Goal: Book appointment/travel/reservation

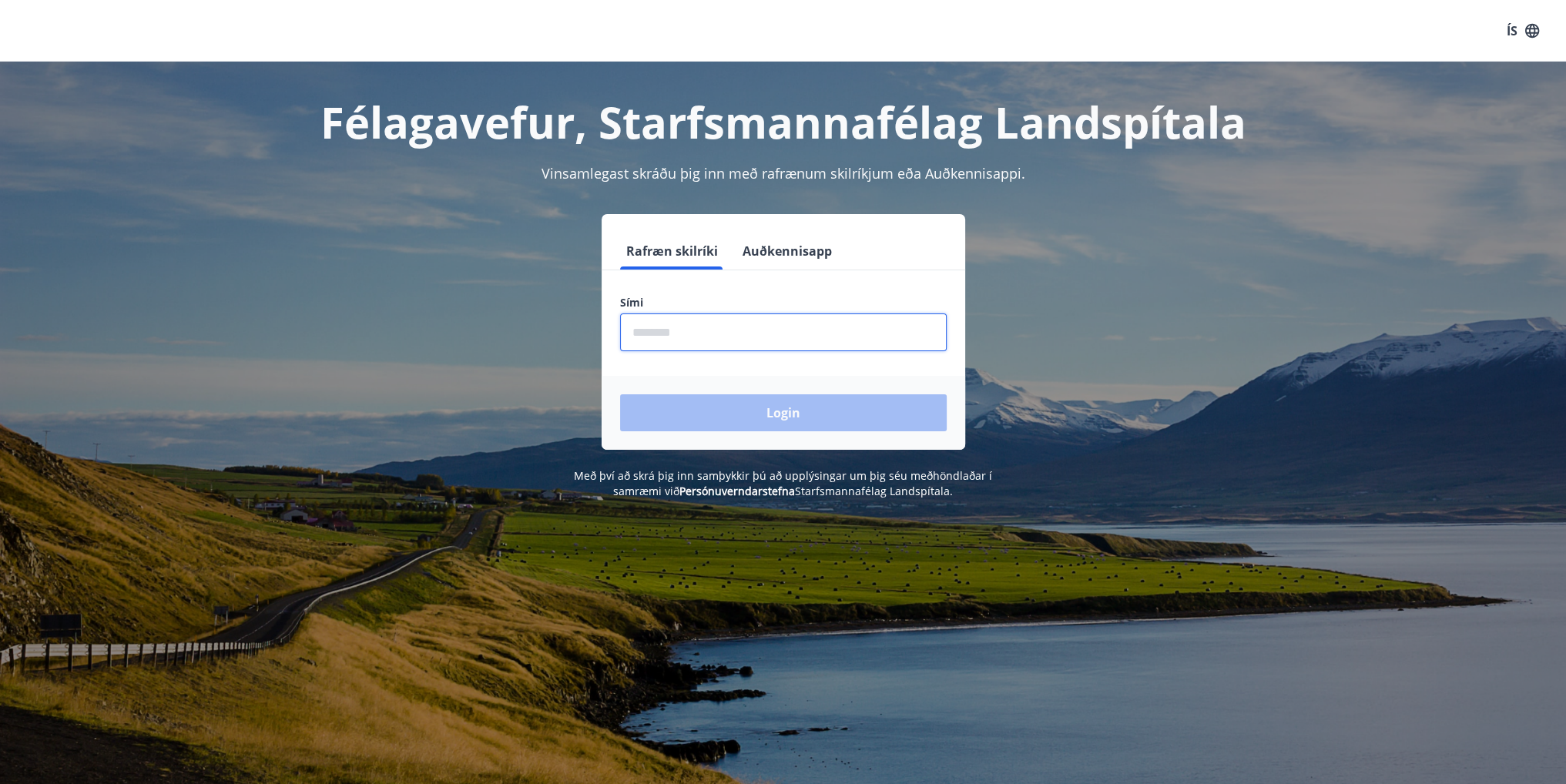
click at [694, 345] on input "phone" at bounding box center [783, 332] width 327 height 38
type input "********"
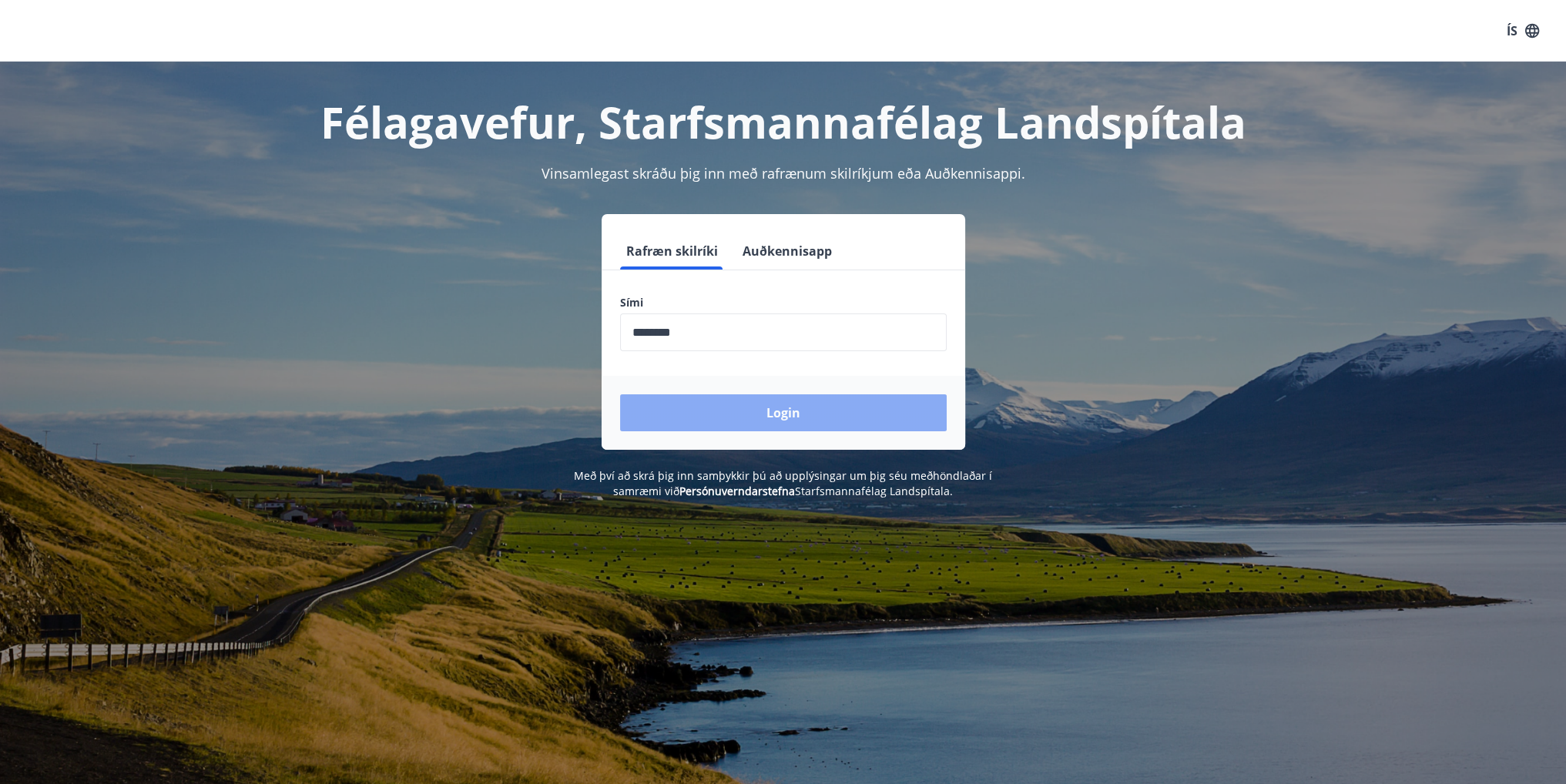
click at [769, 413] on button "Login" at bounding box center [783, 412] width 327 height 37
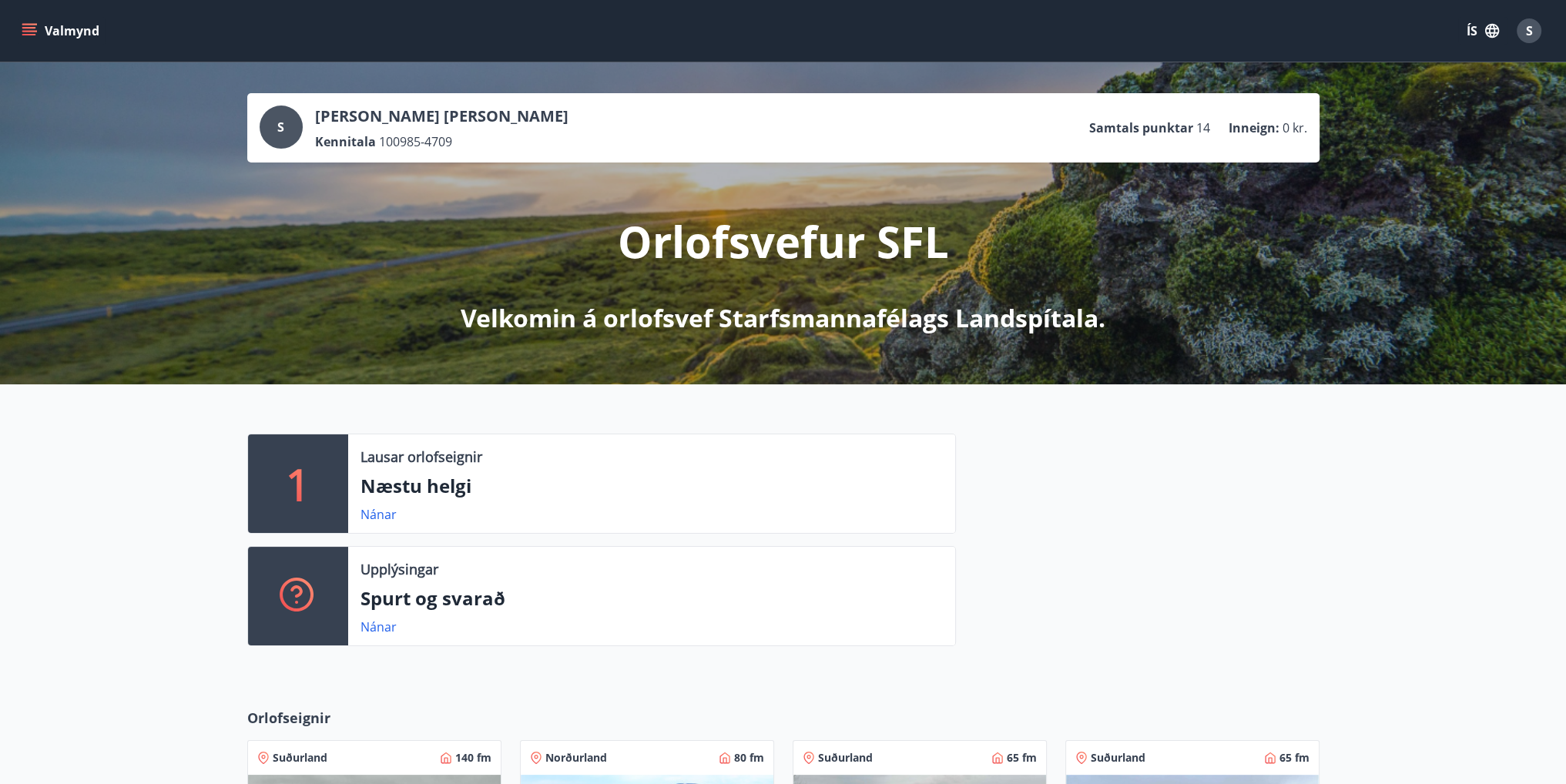
click at [34, 38] on icon "menu" at bounding box center [29, 30] width 16 height 16
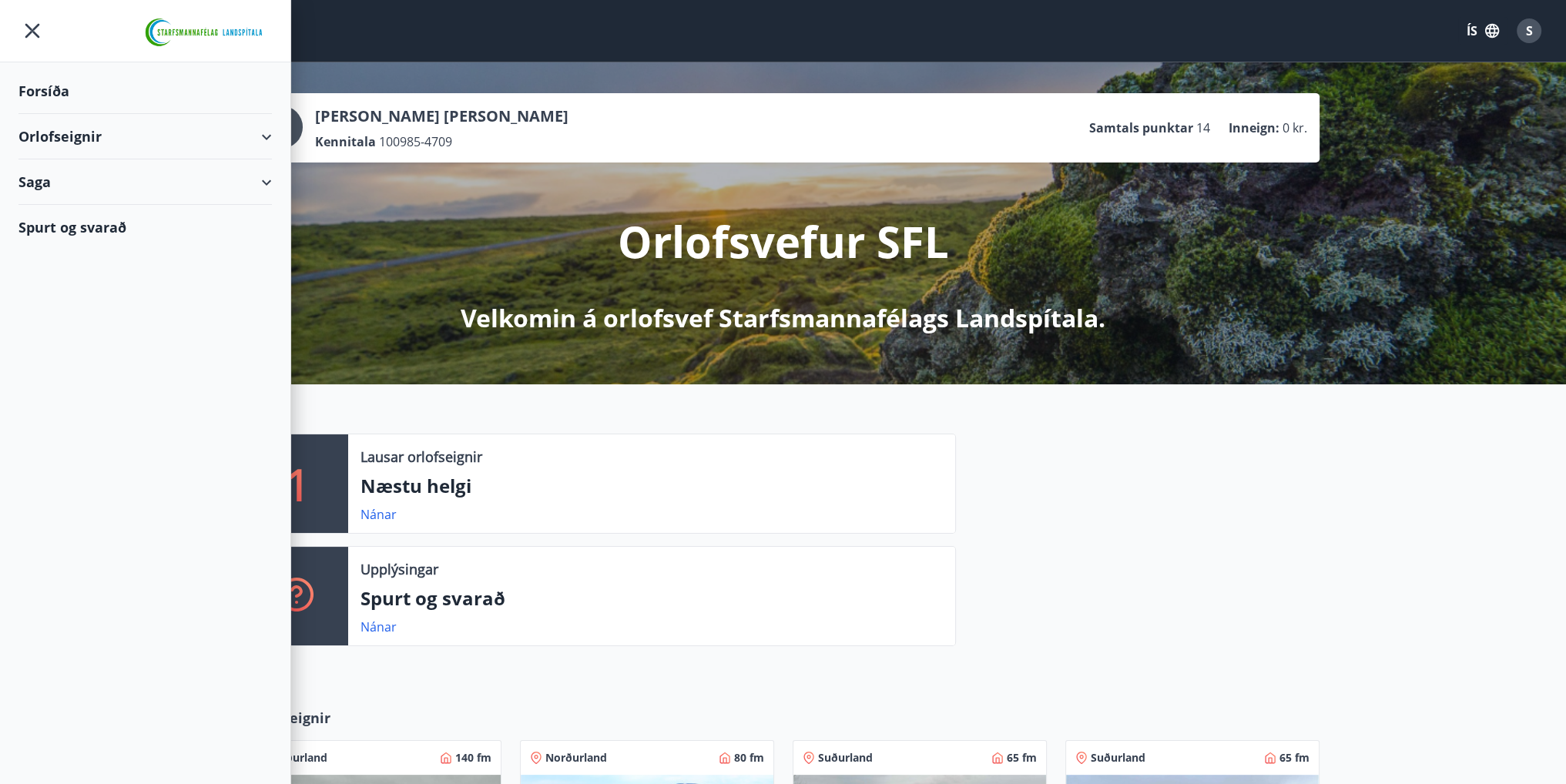
click at [232, 136] on div "Orlofseignir" at bounding box center [145, 136] width 254 height 45
click at [71, 205] on div "Bókunardagatal" at bounding box center [145, 208] width 229 height 32
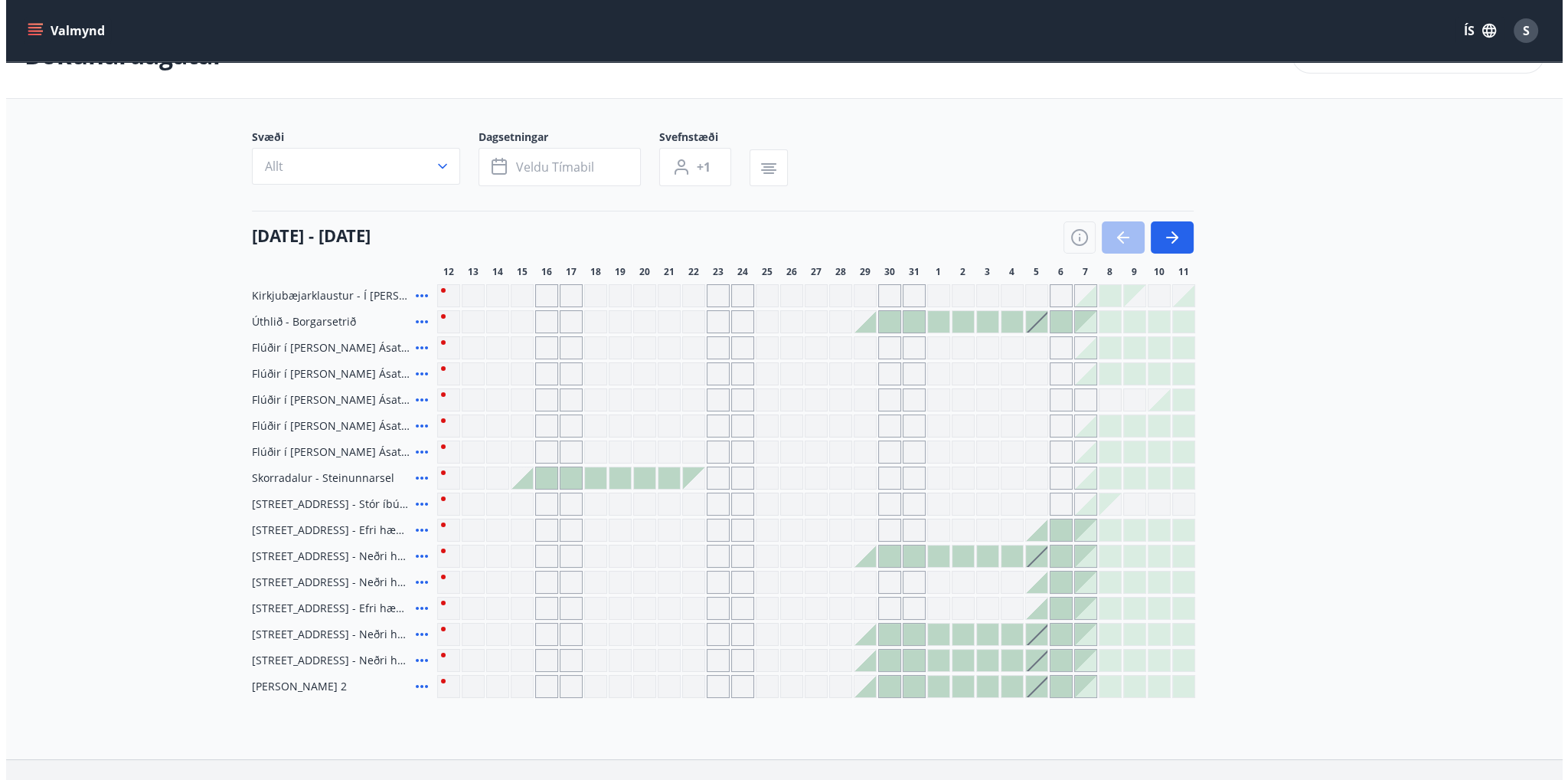
scroll to position [77, 0]
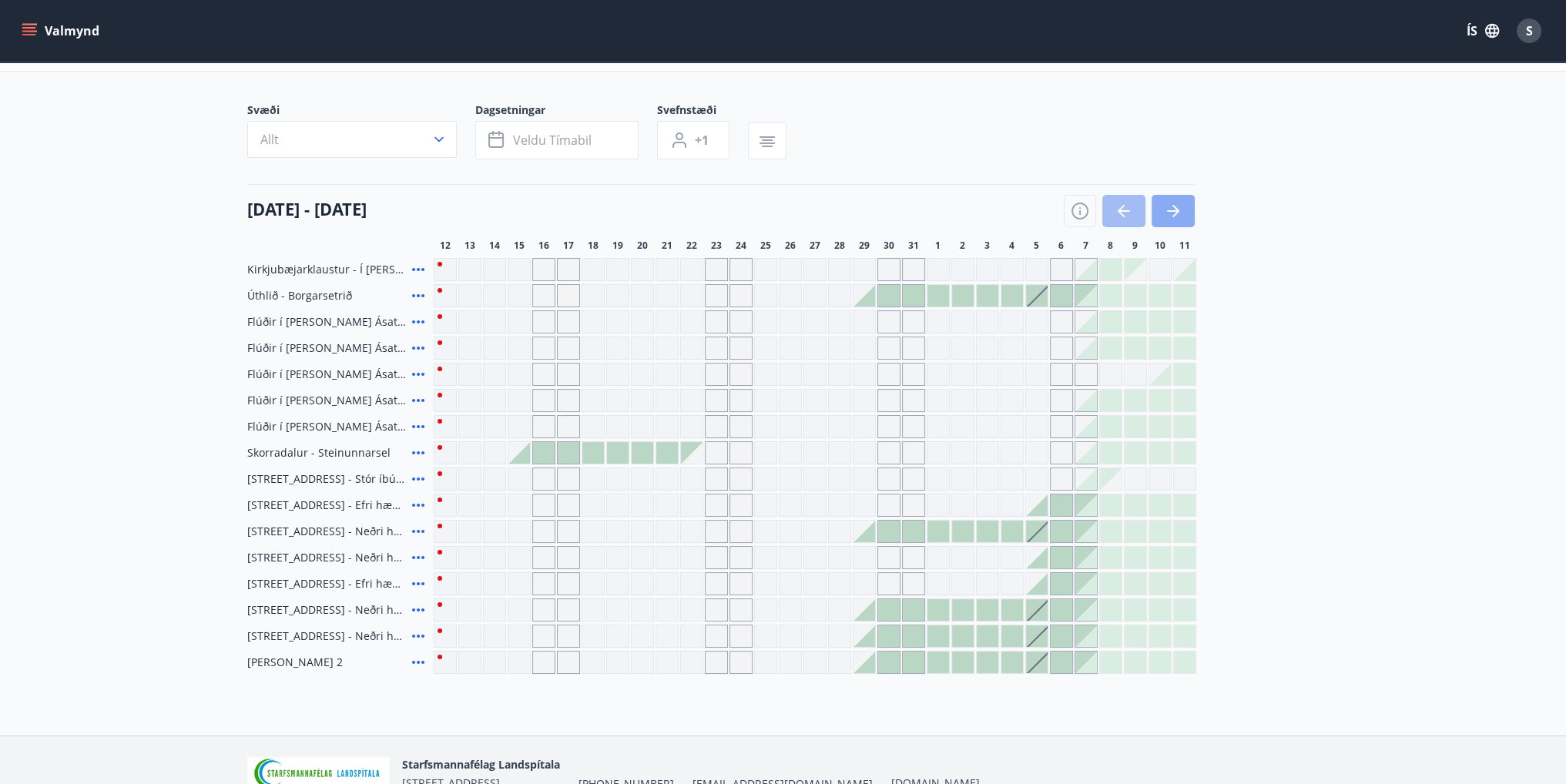
click at [1187, 208] on button "button" at bounding box center [1173, 210] width 44 height 32
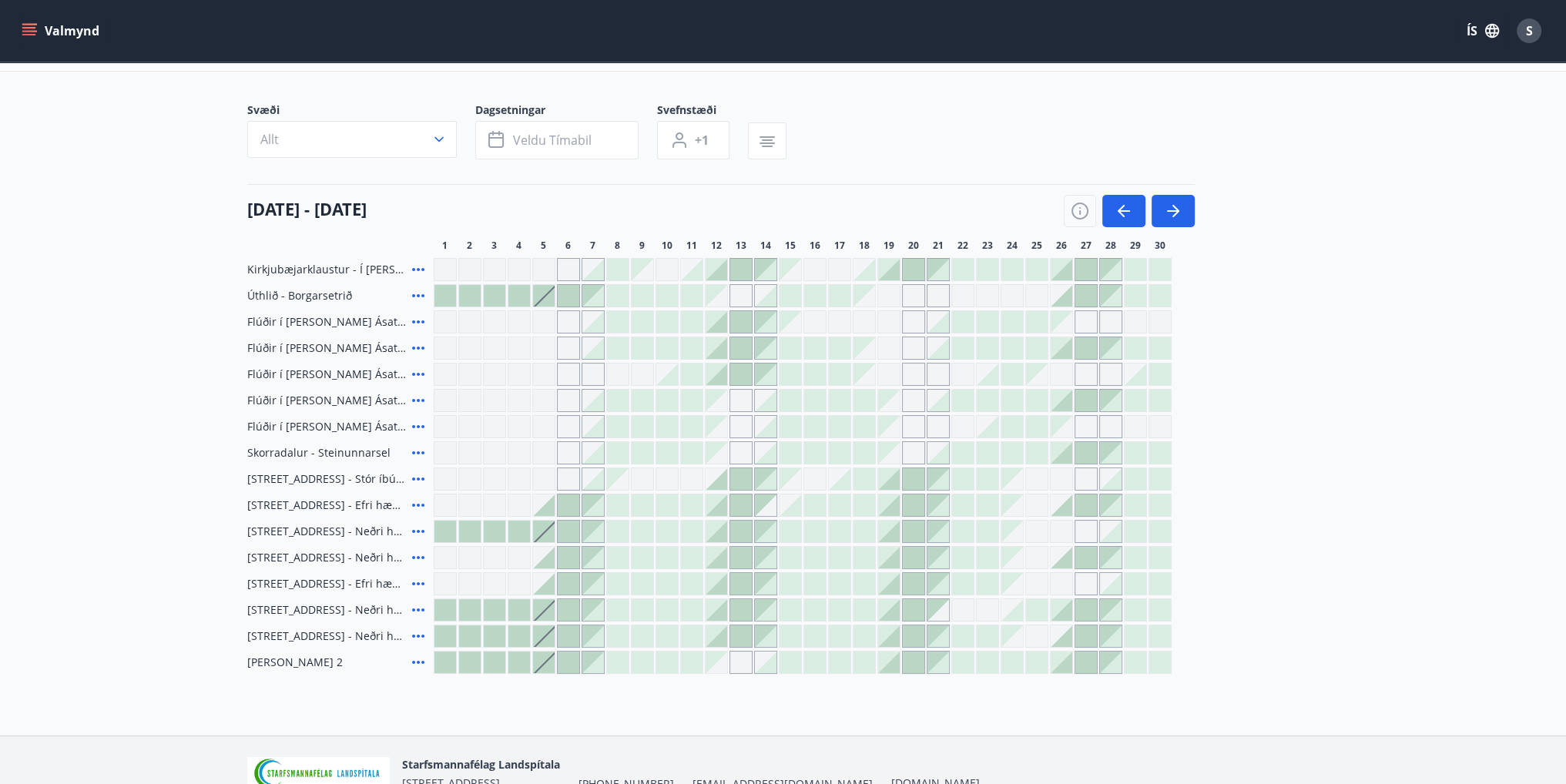
click at [418, 454] on icon at bounding box center [418, 452] width 19 height 19
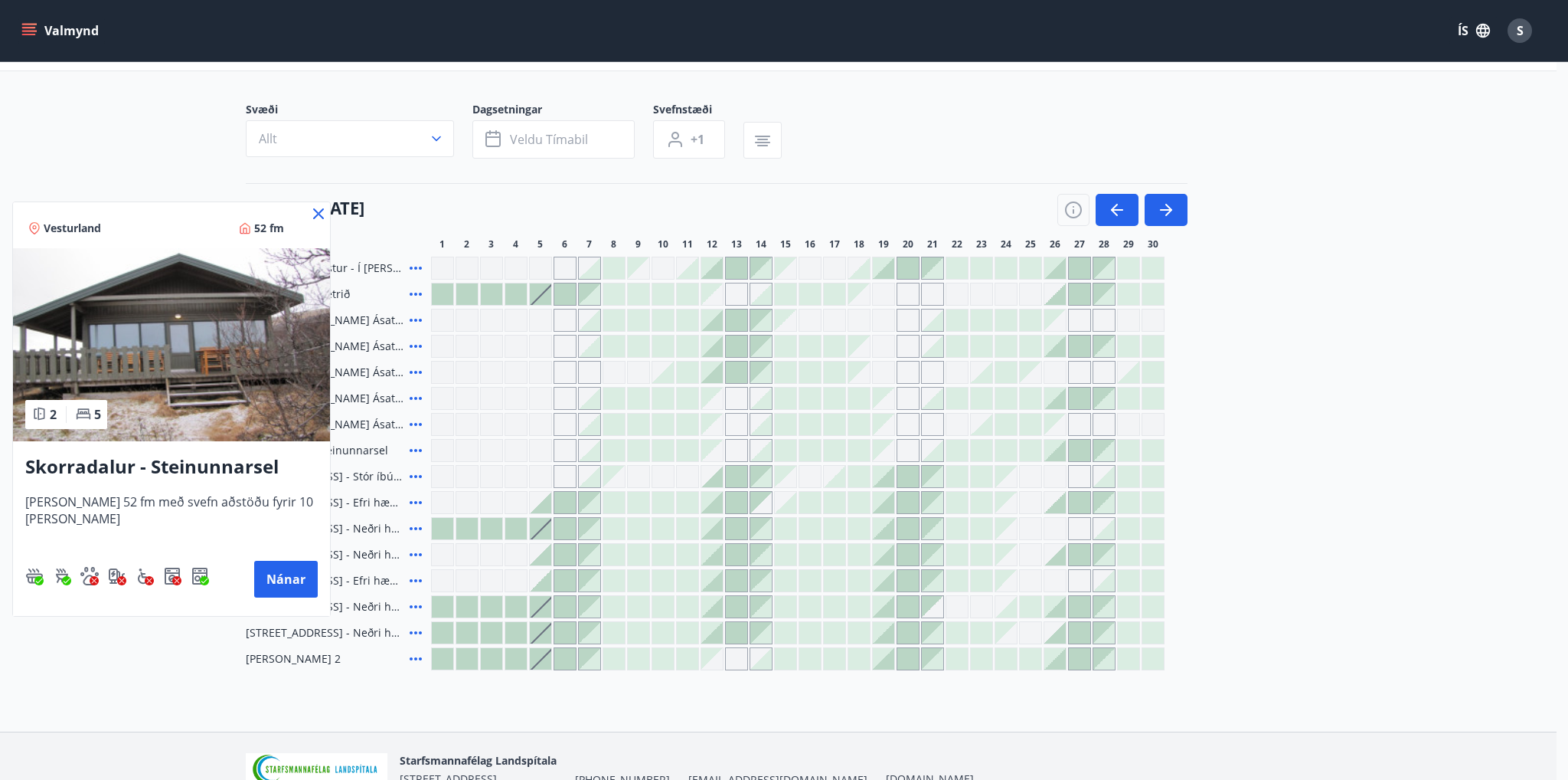
click at [314, 212] on icon at bounding box center [318, 213] width 19 height 19
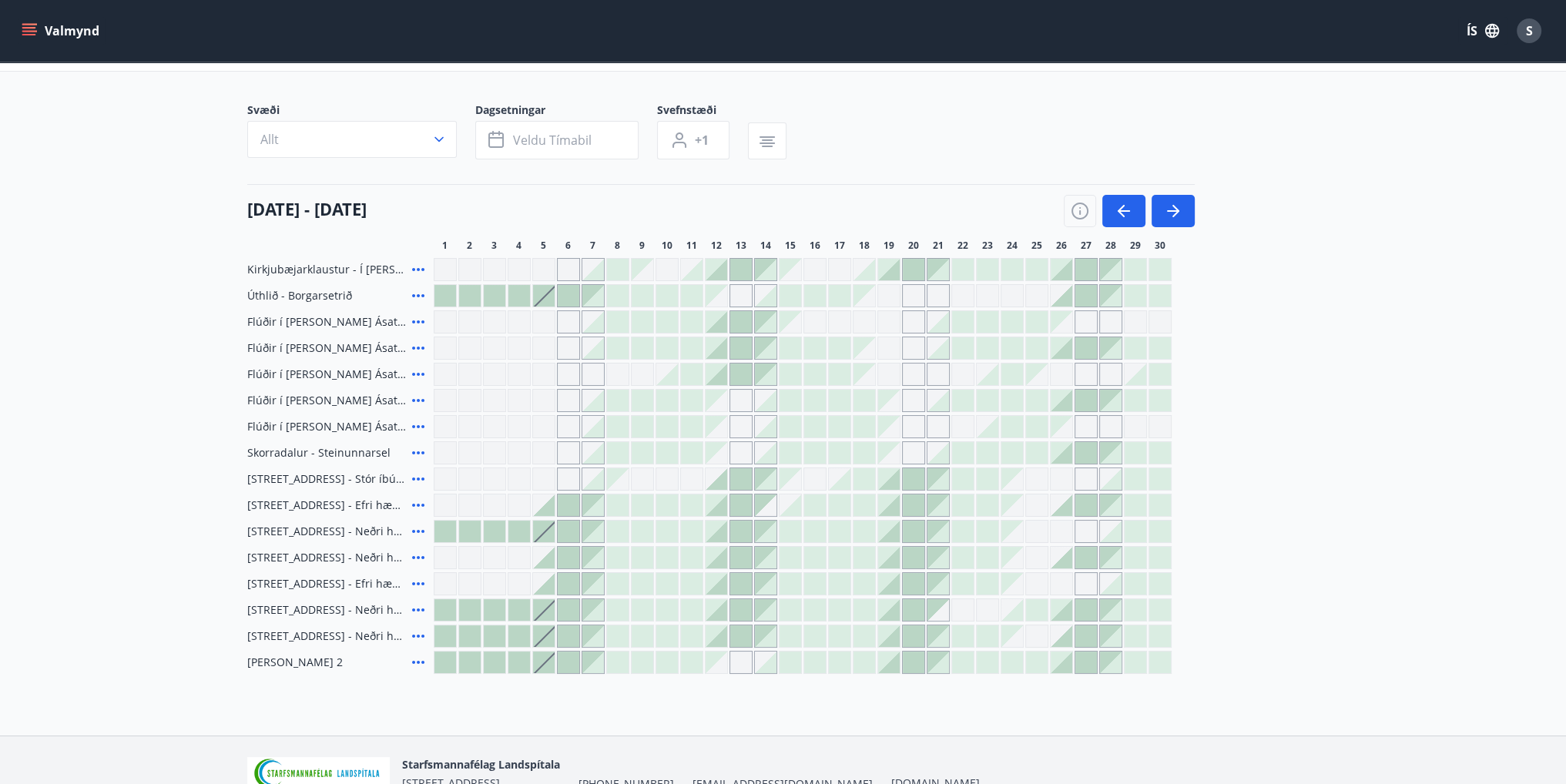
click at [416, 663] on icon at bounding box center [418, 663] width 19 height 19
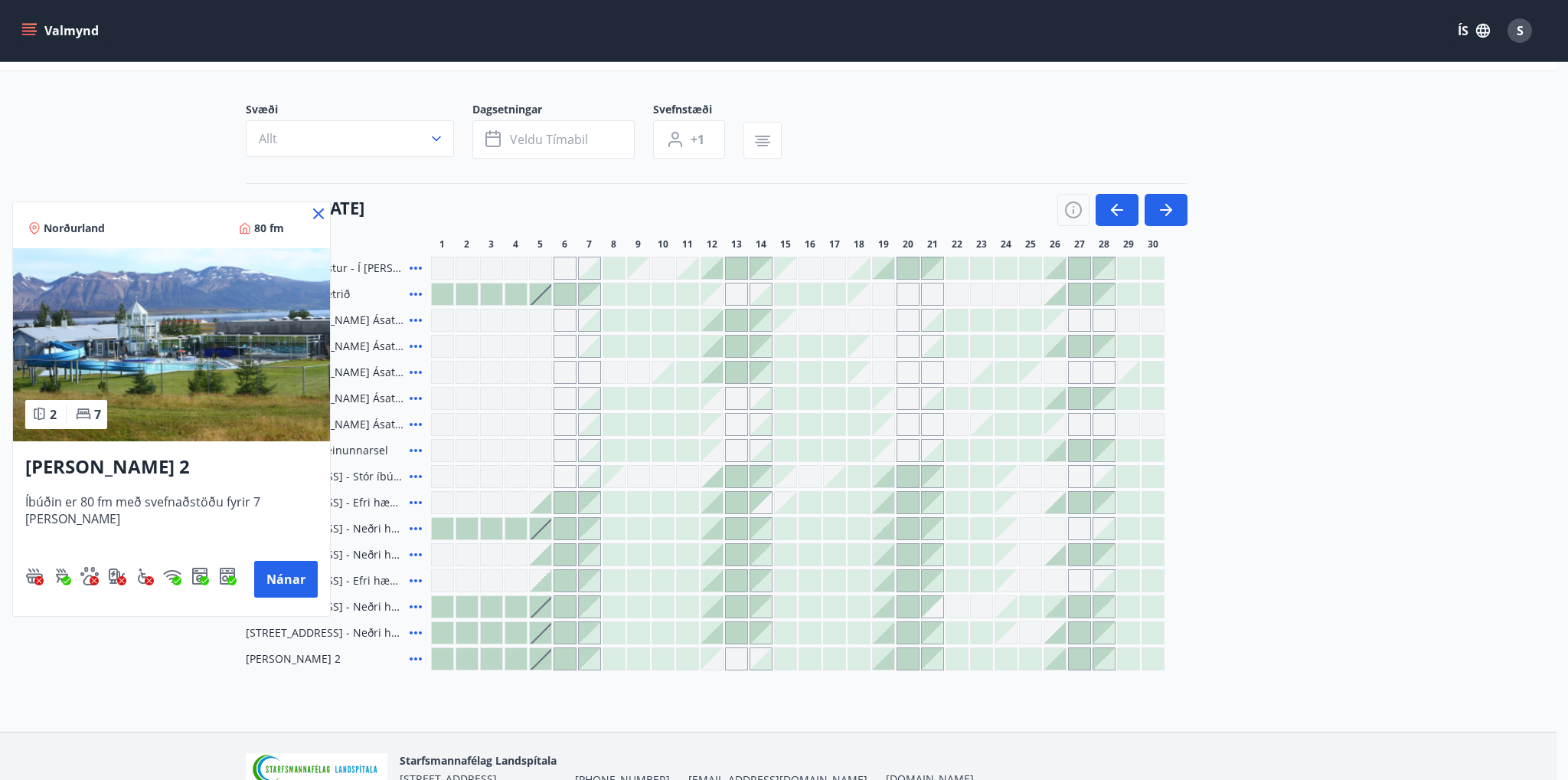
click at [309, 215] on icon at bounding box center [318, 213] width 19 height 19
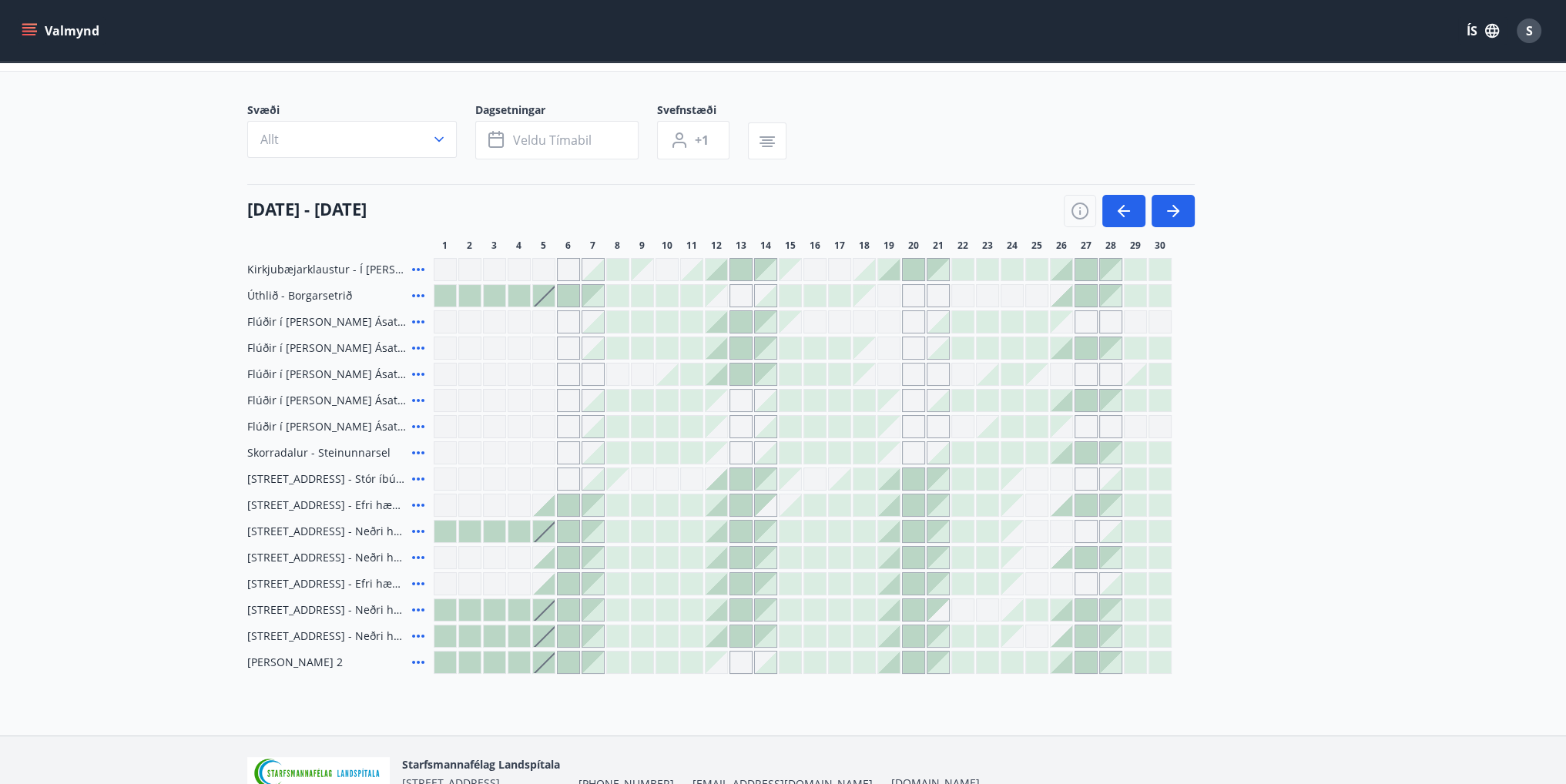
click at [422, 454] on icon at bounding box center [418, 453] width 12 height 3
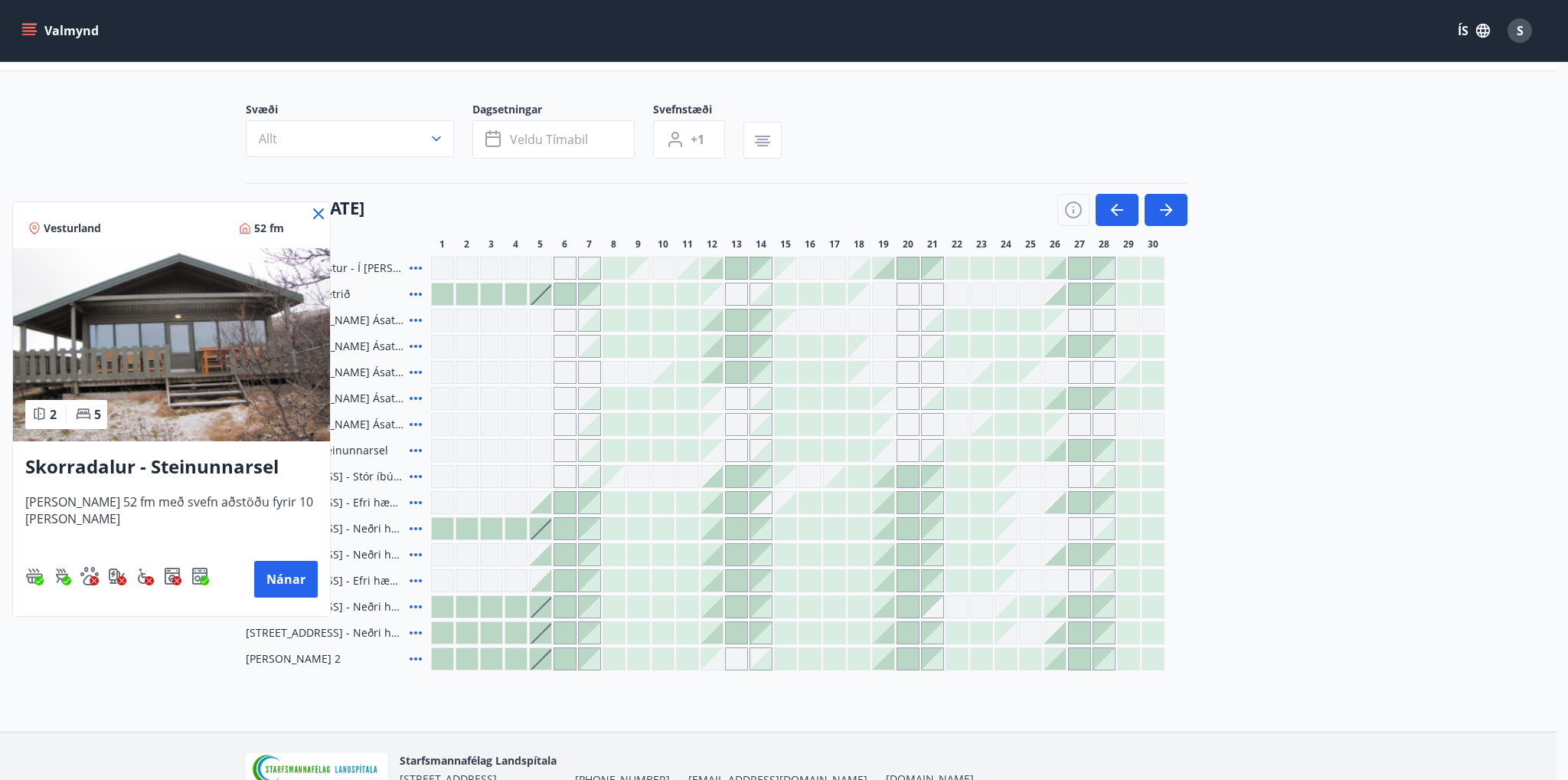
click at [325, 212] on icon at bounding box center [318, 213] width 19 height 19
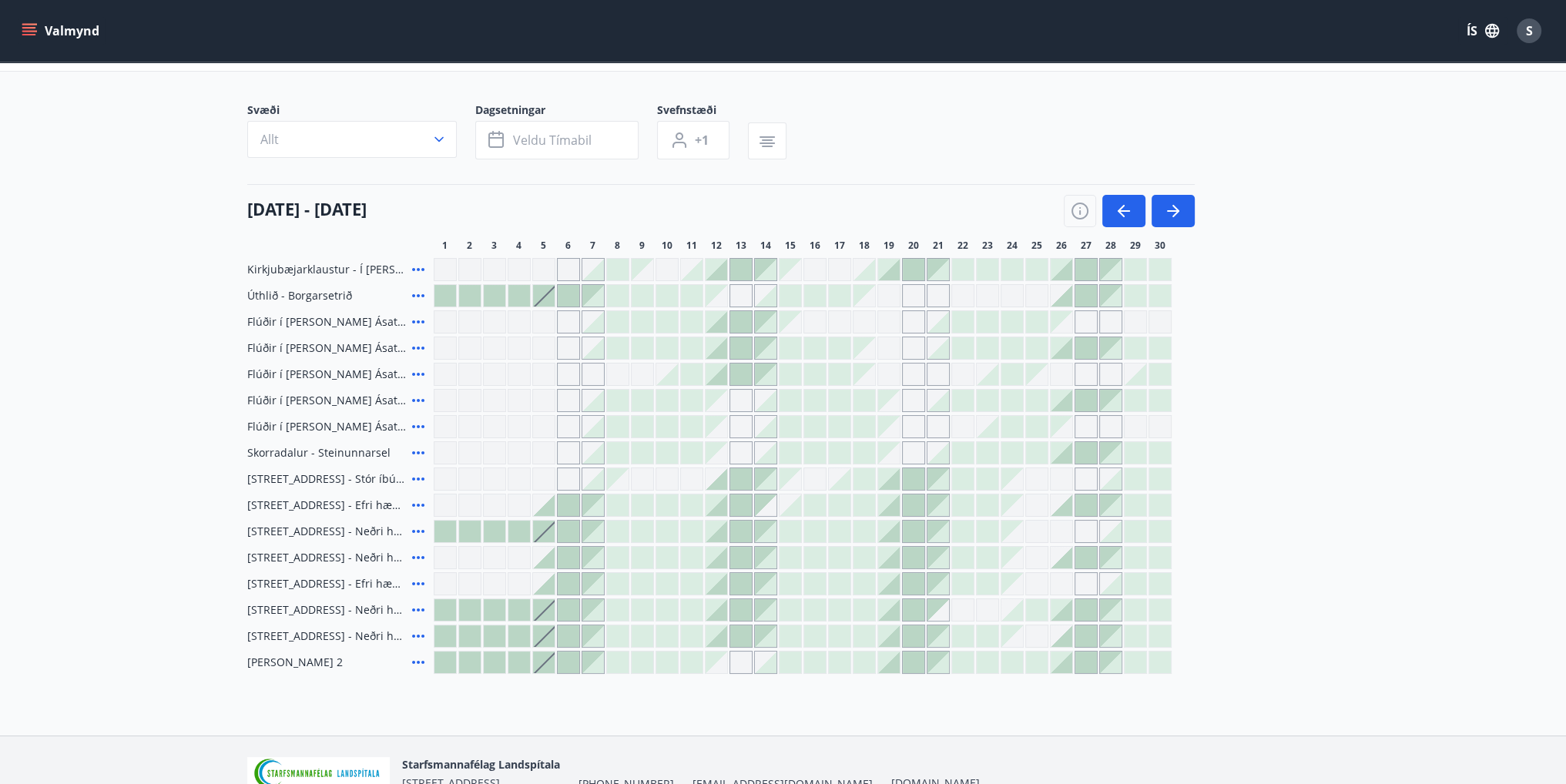
click at [417, 454] on icon at bounding box center [418, 452] width 19 height 19
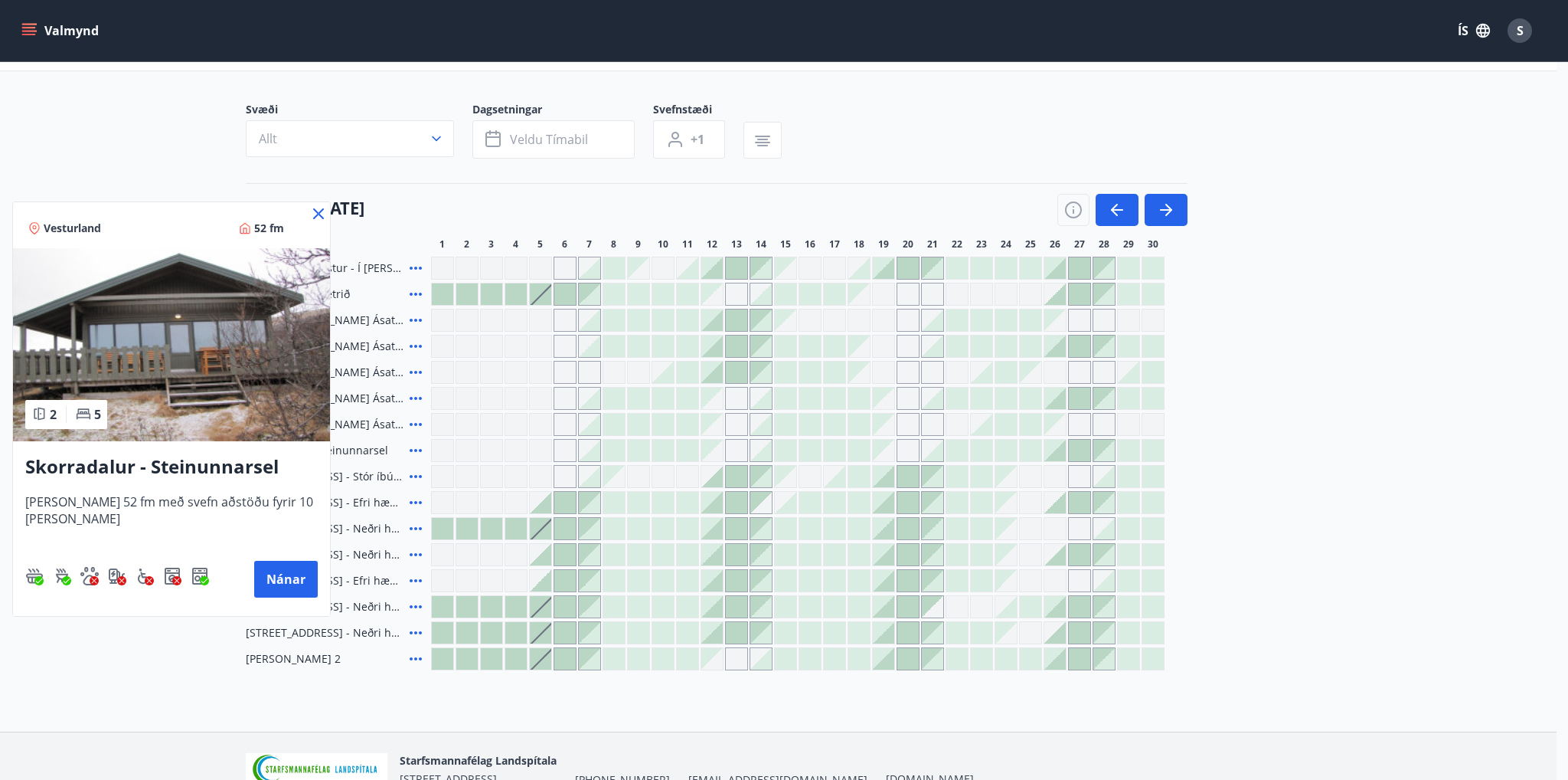
click at [323, 212] on icon at bounding box center [318, 213] width 19 height 19
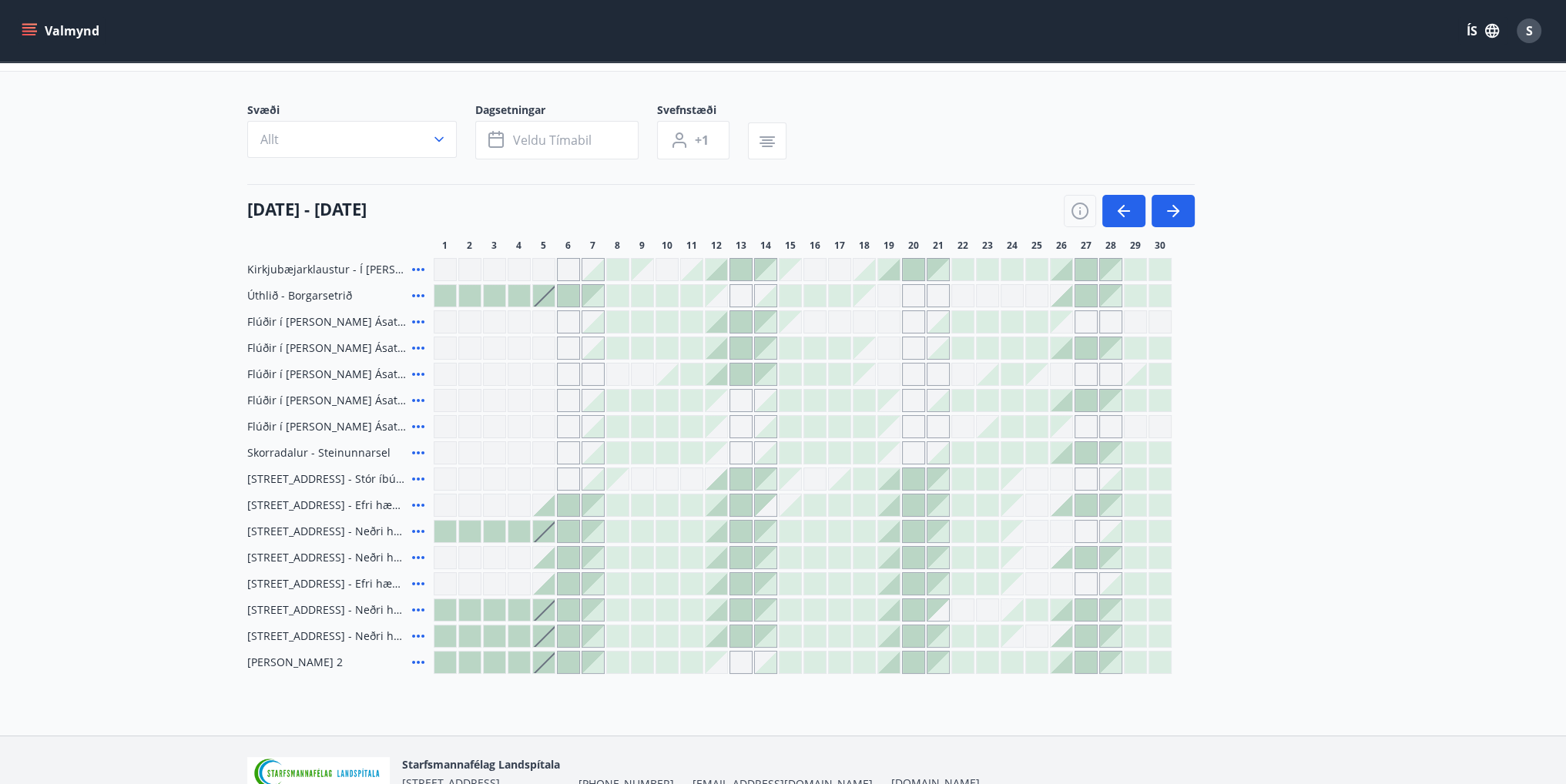
click at [412, 424] on icon at bounding box center [418, 426] width 19 height 19
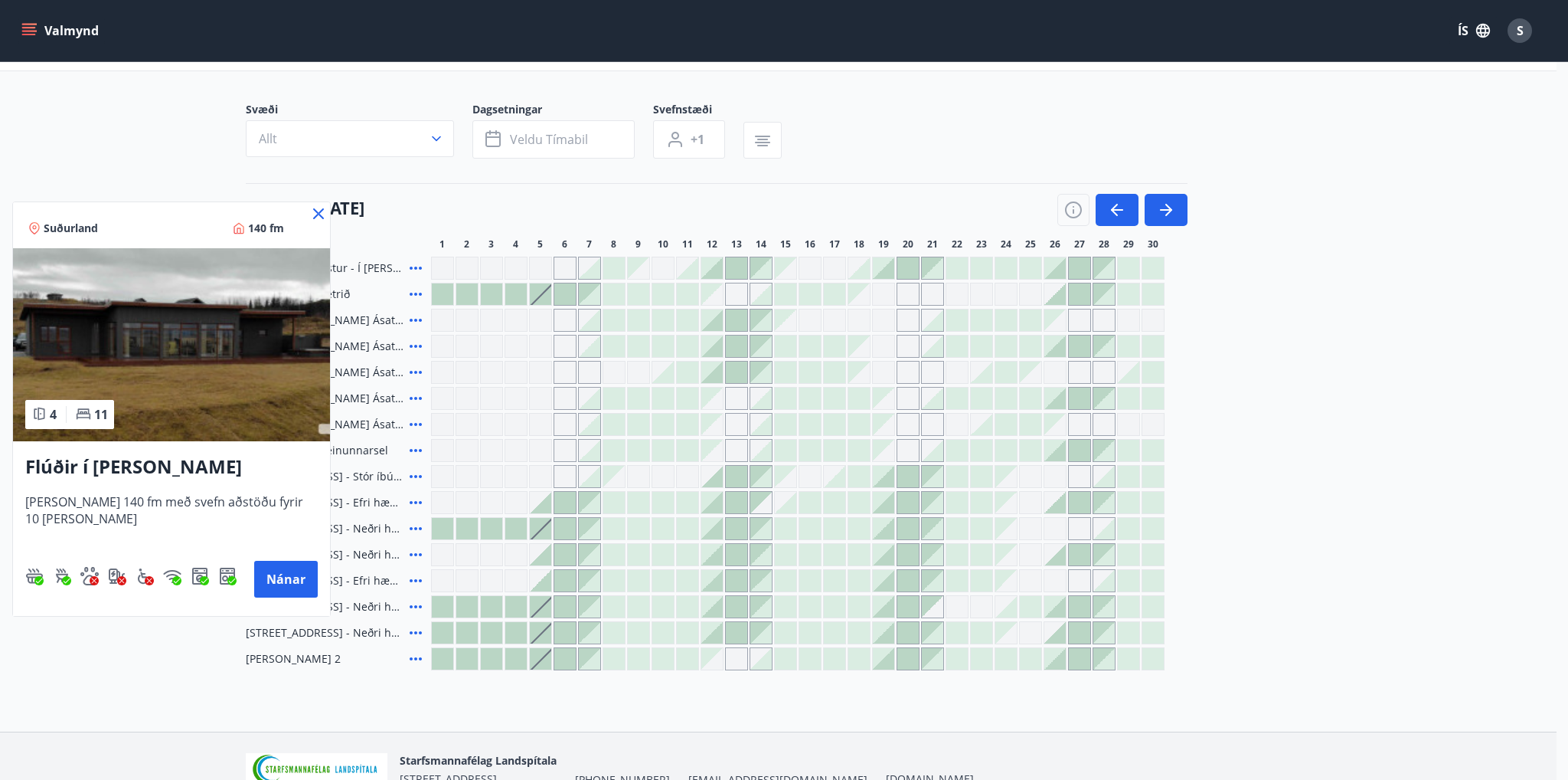
click at [216, 390] on img at bounding box center [171, 345] width 317 height 193
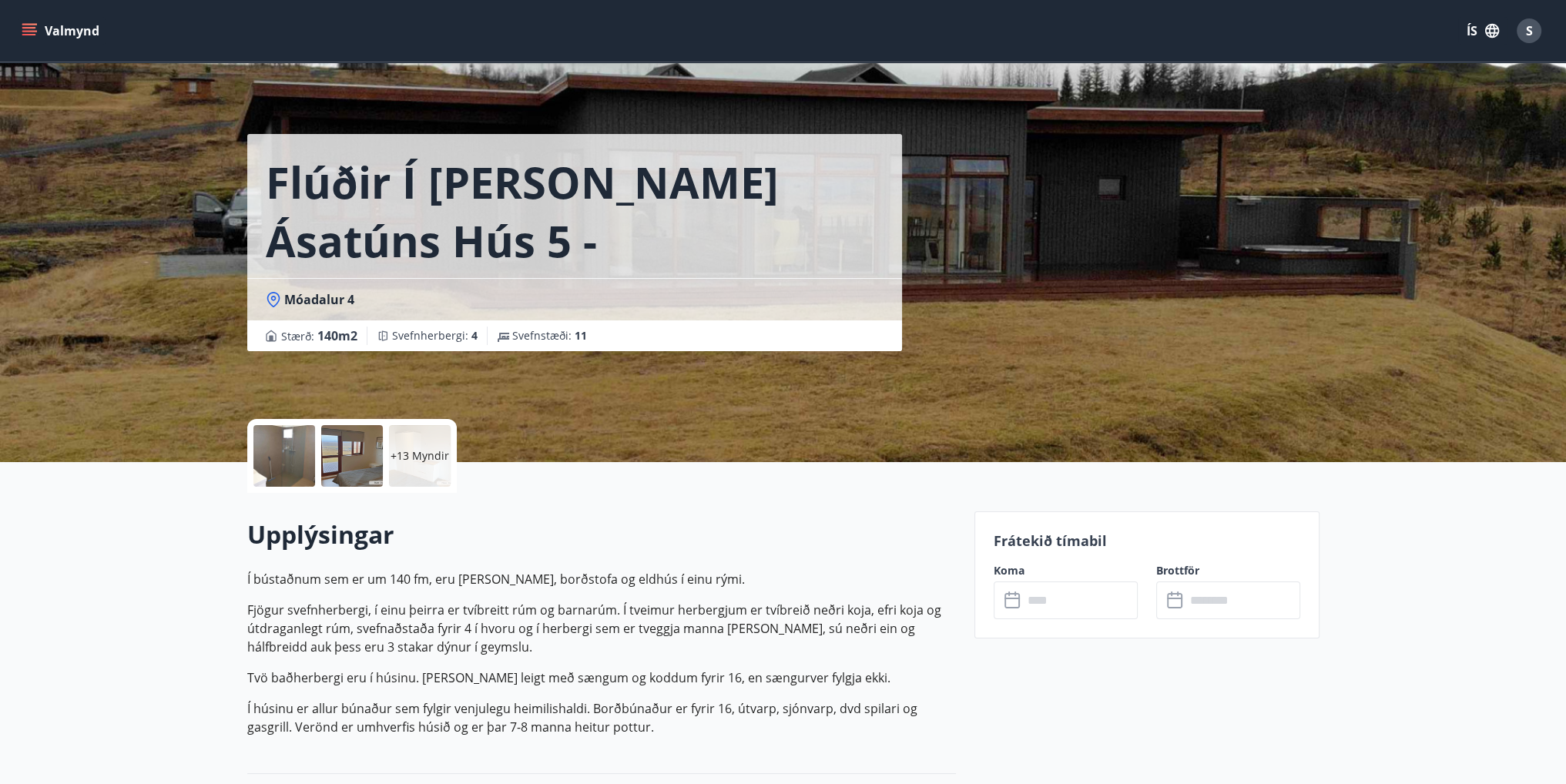
click at [420, 461] on p "+13 Myndir" at bounding box center [420, 456] width 58 height 16
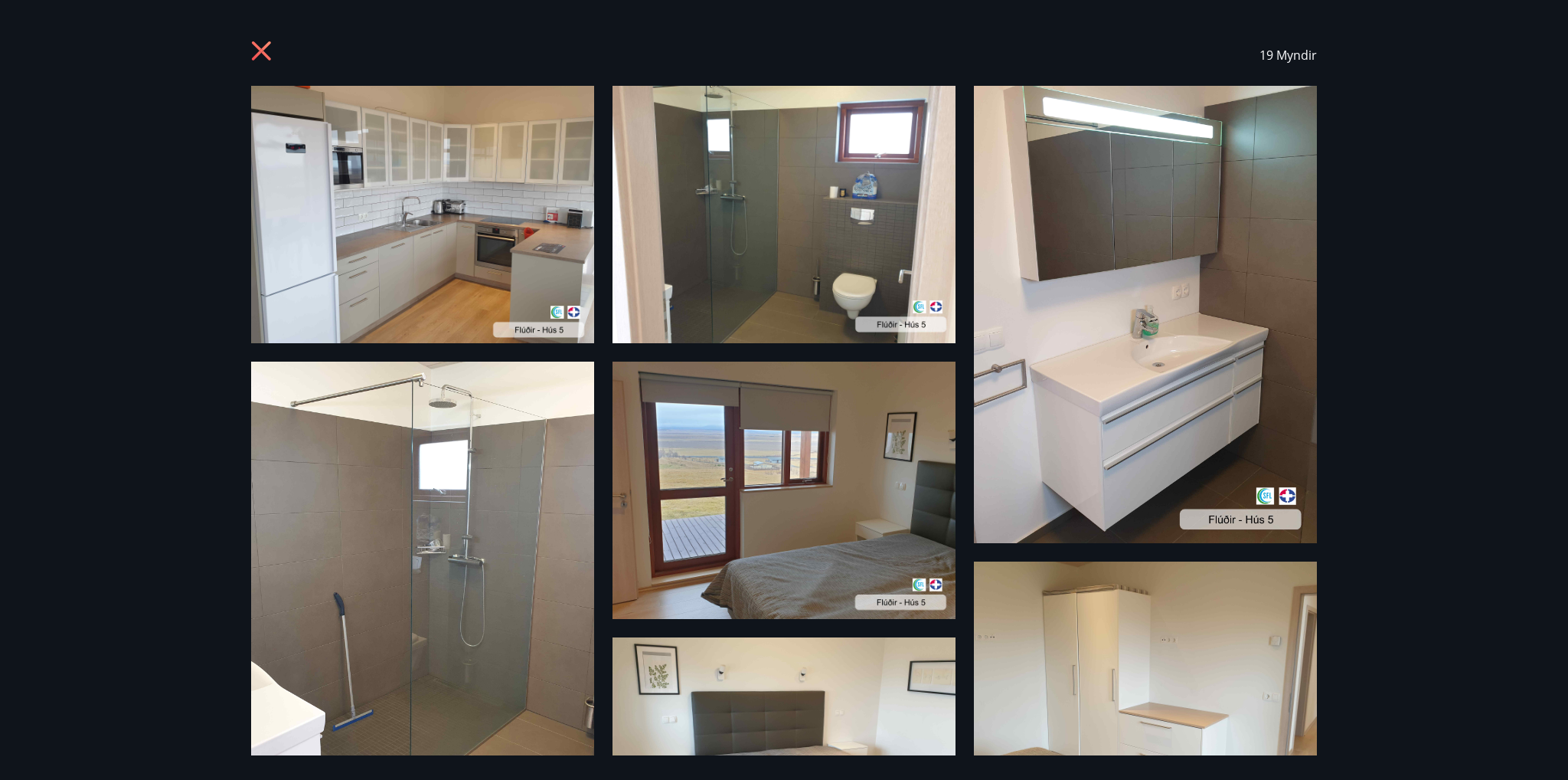
click at [254, 51] on icon at bounding box center [264, 53] width 24 height 25
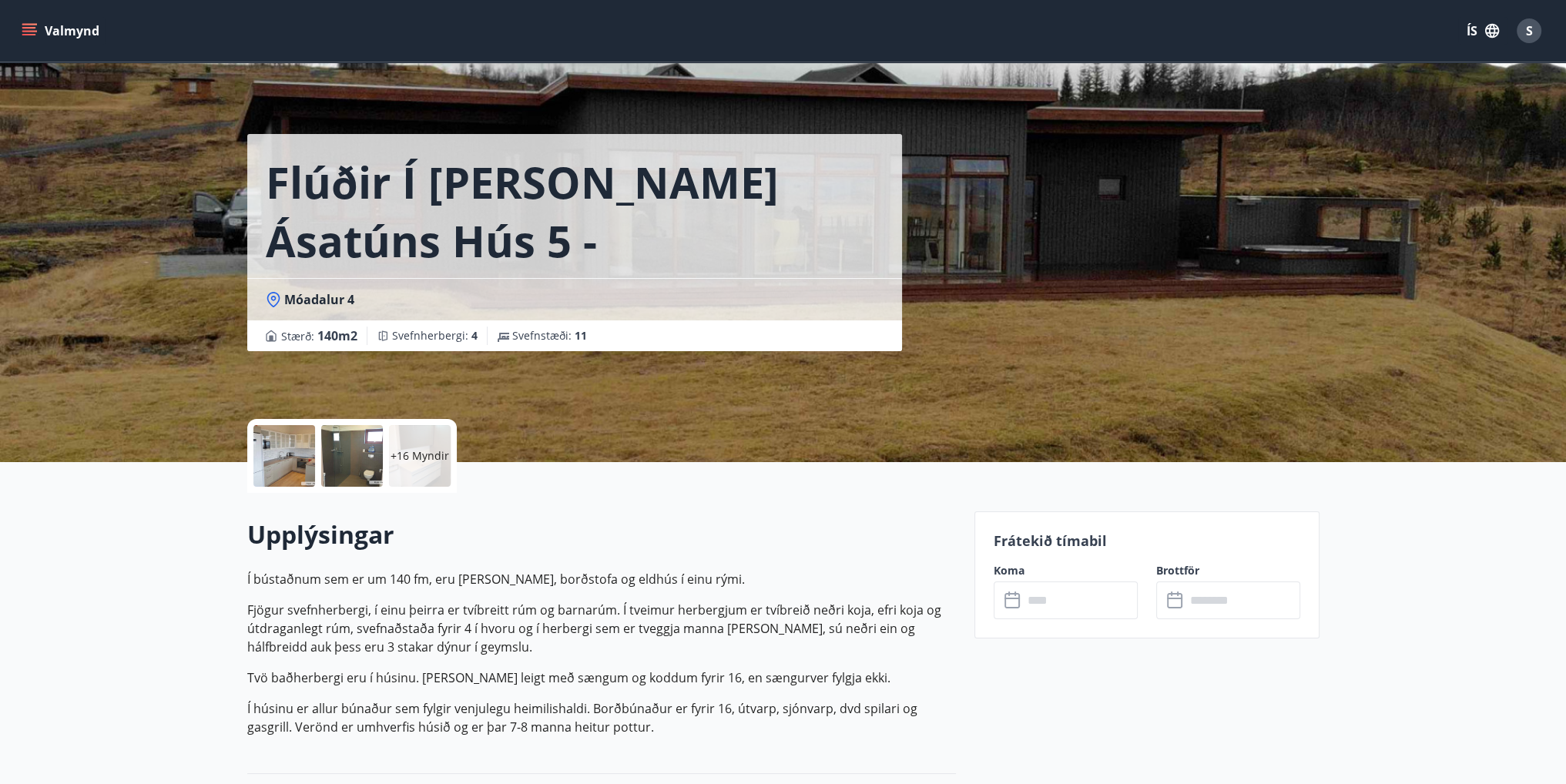
click at [1014, 606] on icon at bounding box center [1012, 600] width 16 height 16
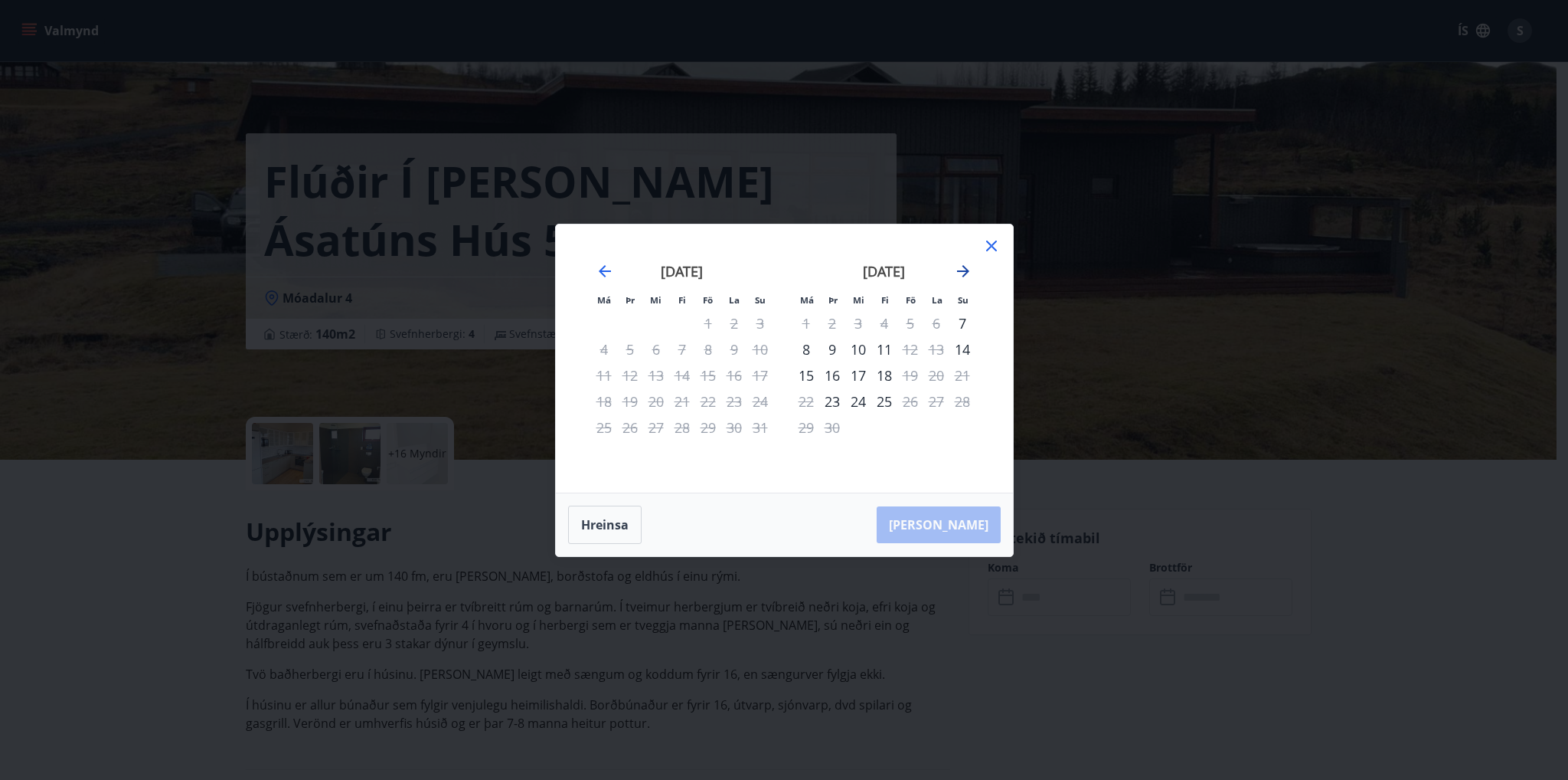
click at [964, 274] on icon "Move forward to switch to the next month." at bounding box center [963, 271] width 12 height 12
click at [766, 348] on div "14" at bounding box center [761, 350] width 26 height 26
click at [615, 525] on button "Hreinsa" at bounding box center [605, 524] width 73 height 38
click at [965, 346] on div "14" at bounding box center [962, 350] width 26 height 26
click at [908, 374] on div "19" at bounding box center [910, 376] width 26 height 26
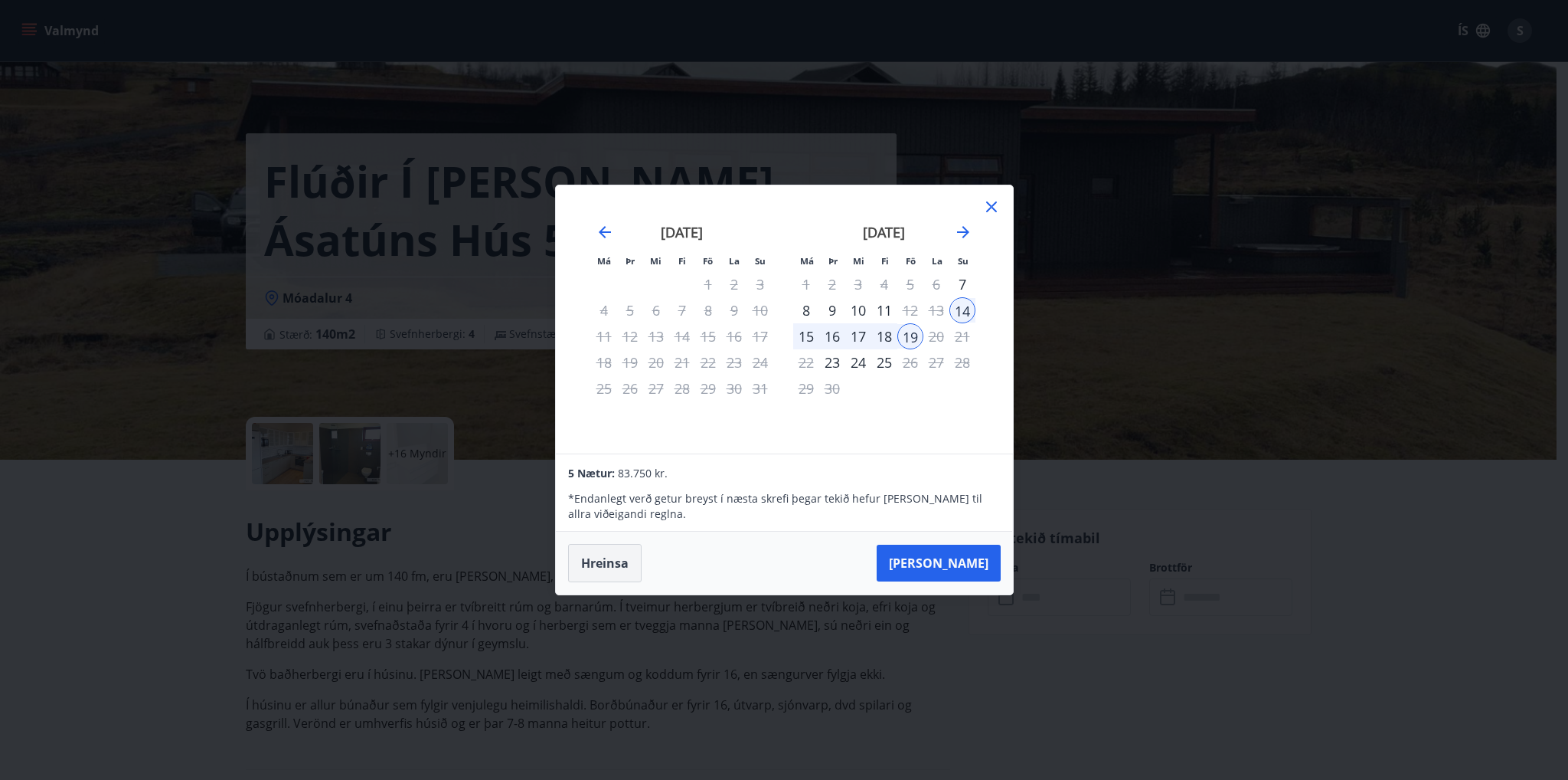
click at [603, 555] on button "Hreinsa" at bounding box center [605, 563] width 73 height 38
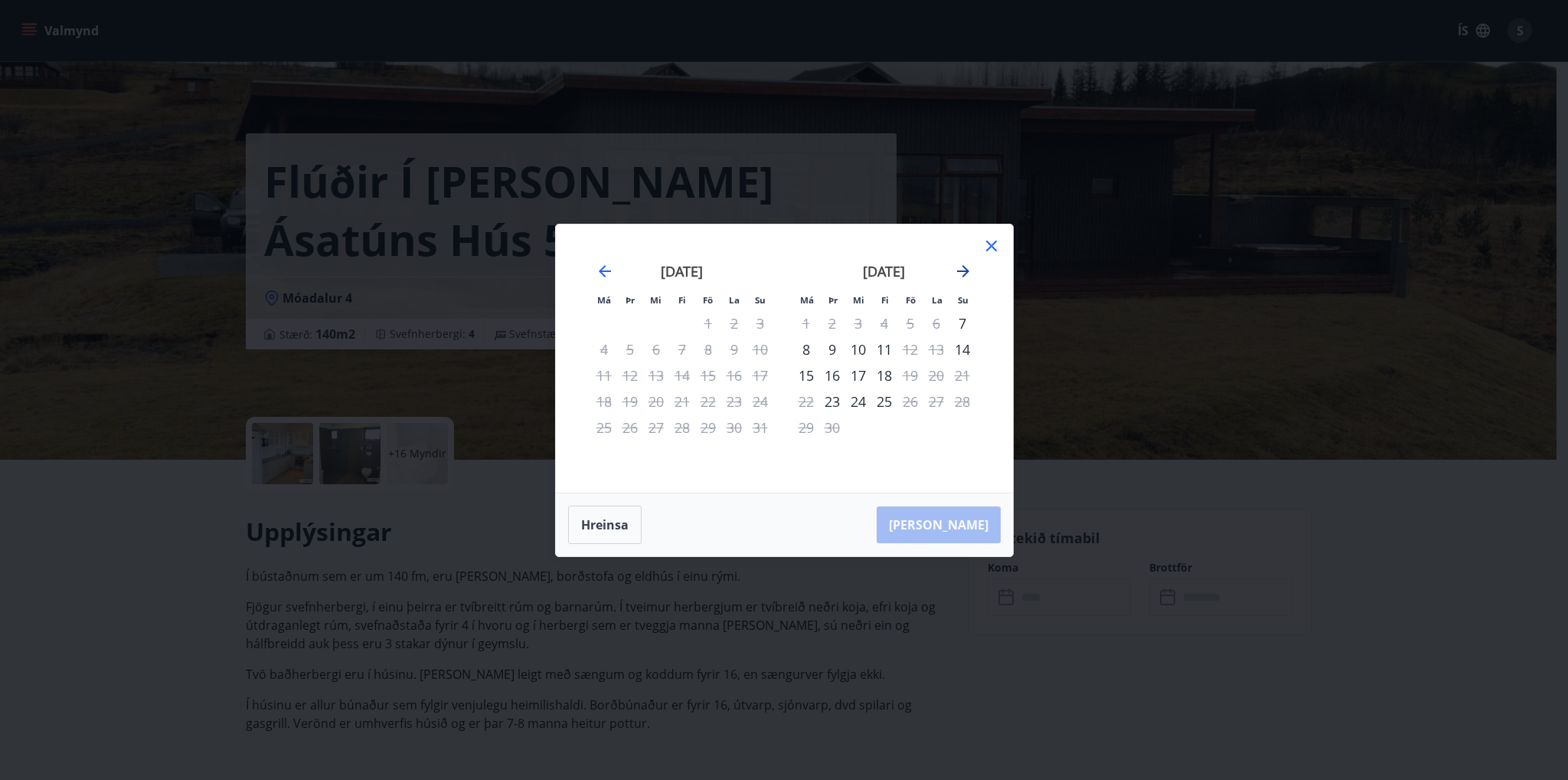
click at [964, 270] on icon "Move forward to switch to the next month." at bounding box center [963, 271] width 19 height 19
click at [962, 274] on icon "Move forward to switch to the next month." at bounding box center [963, 271] width 19 height 19
click at [990, 247] on icon at bounding box center [991, 246] width 11 height 11
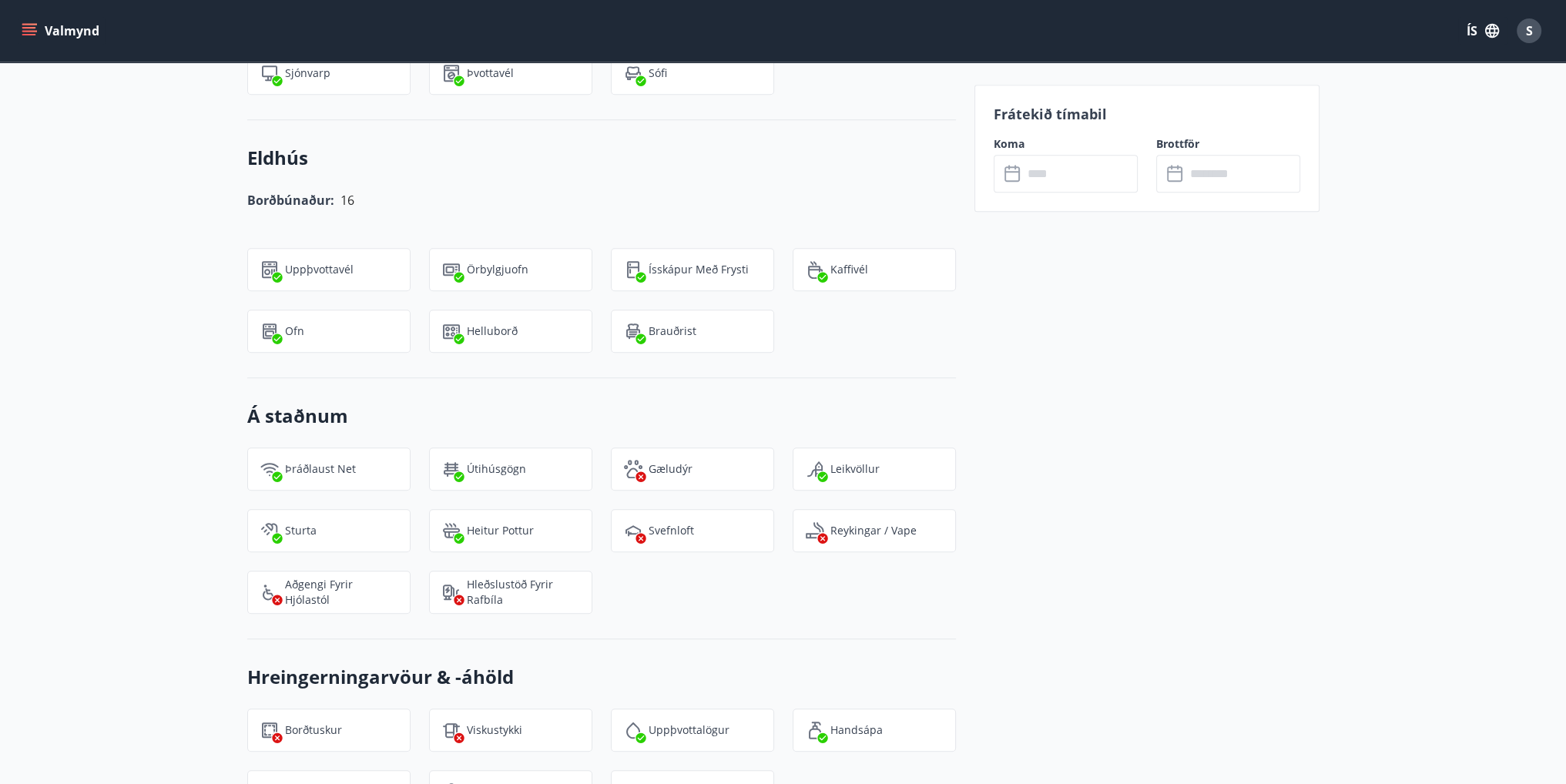
scroll to position [1617, 0]
